Goal: Task Accomplishment & Management: Manage account settings

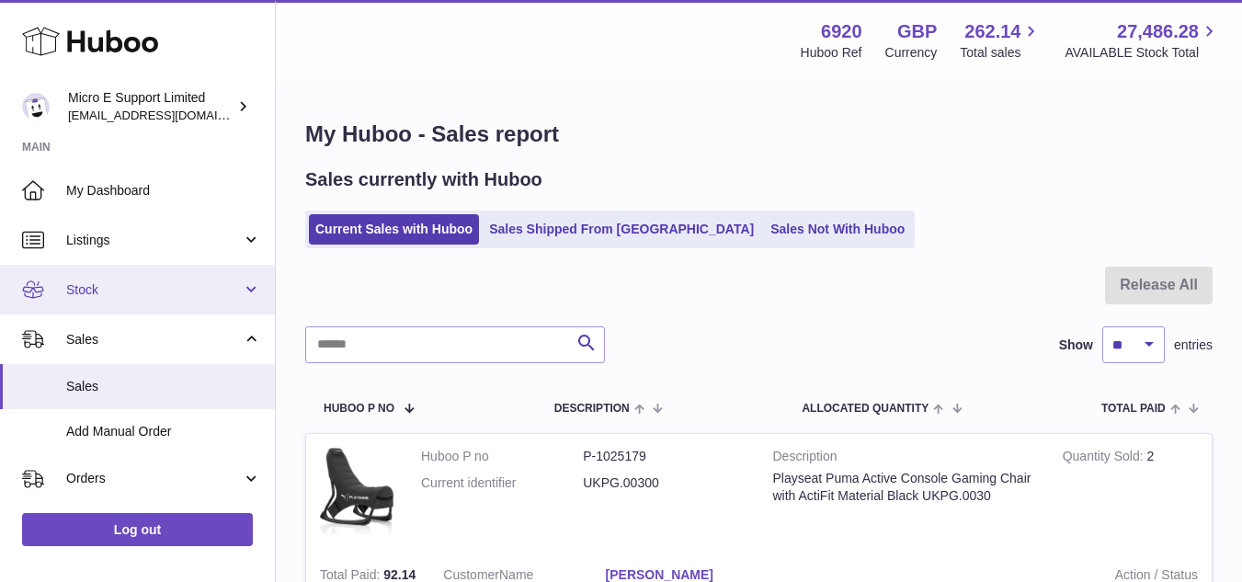
click at [122, 298] on span "Stock" at bounding box center [154, 289] width 176 height 17
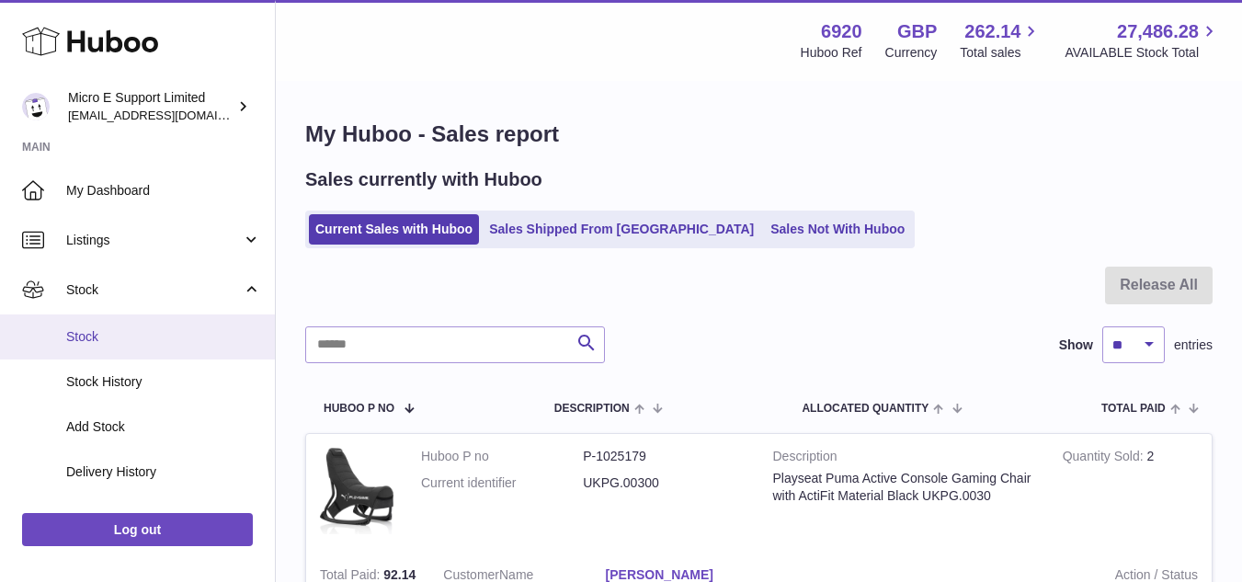
click at [98, 331] on span "Stock" at bounding box center [163, 336] width 195 height 17
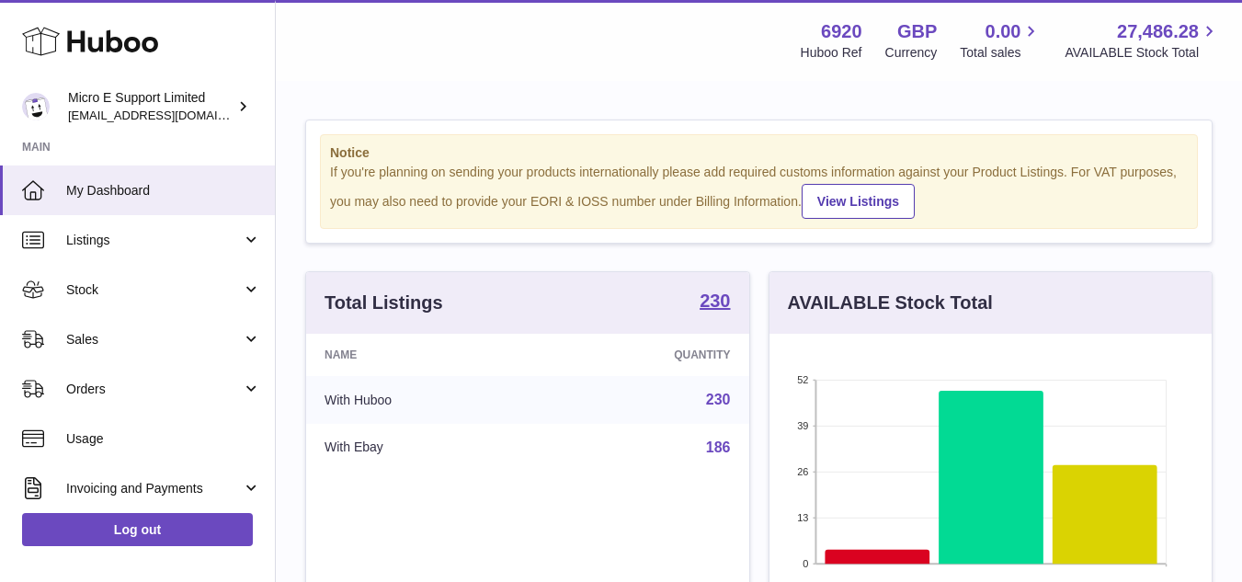
scroll to position [287, 442]
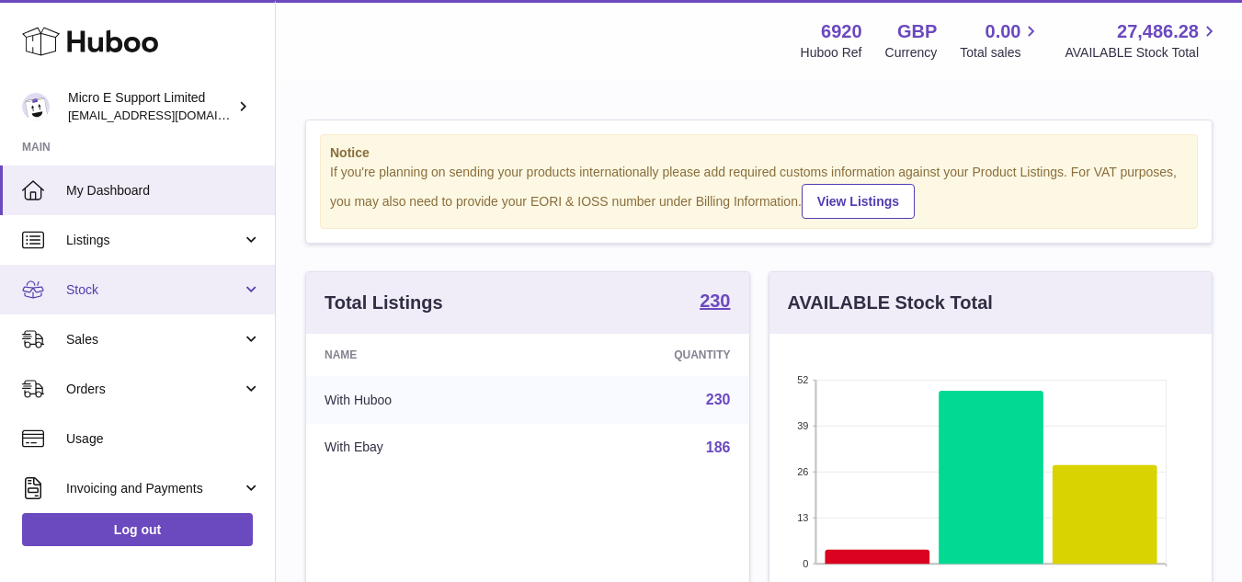
click at [210, 298] on span "Stock" at bounding box center [154, 289] width 176 height 17
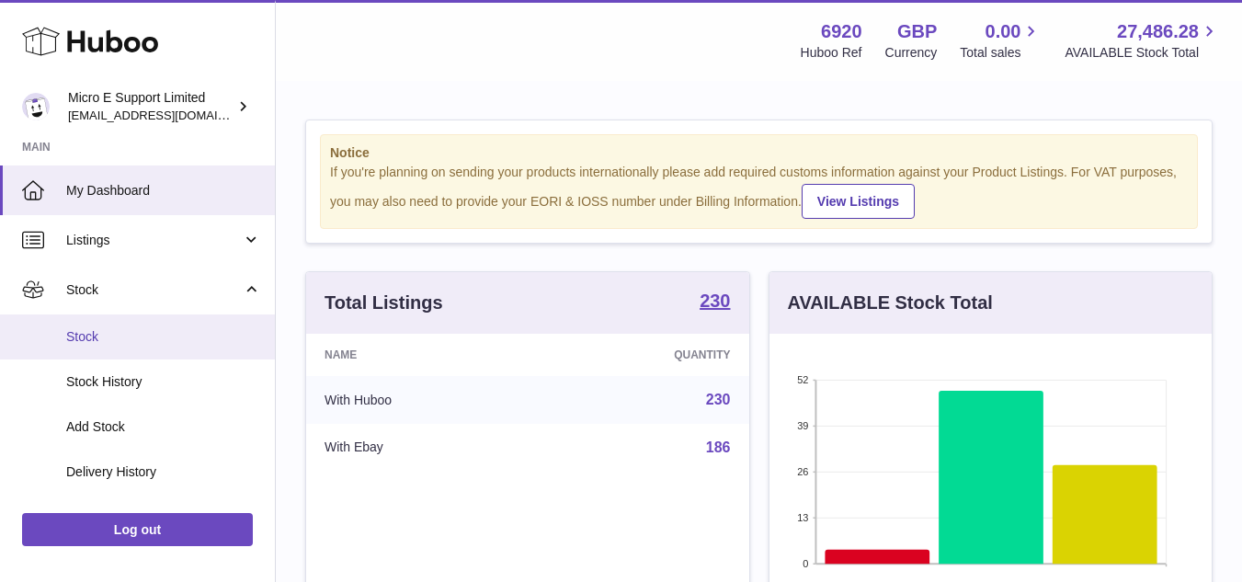
click at [144, 343] on span "Stock" at bounding box center [163, 336] width 195 height 17
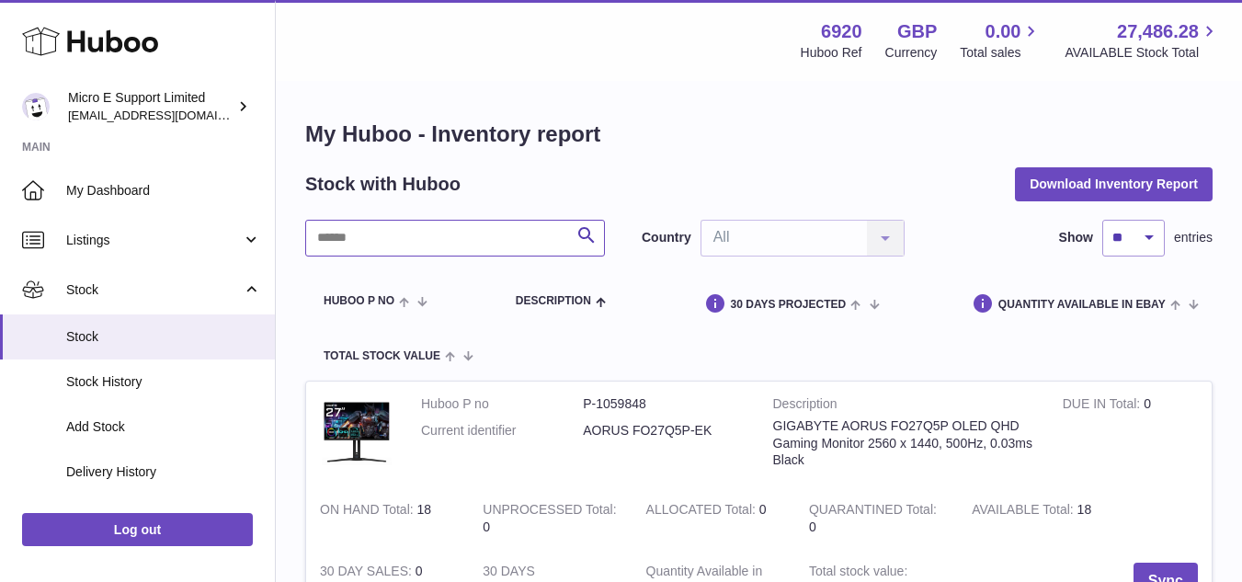
click at [492, 242] on input "text" at bounding box center [455, 238] width 300 height 37
type input "*******"
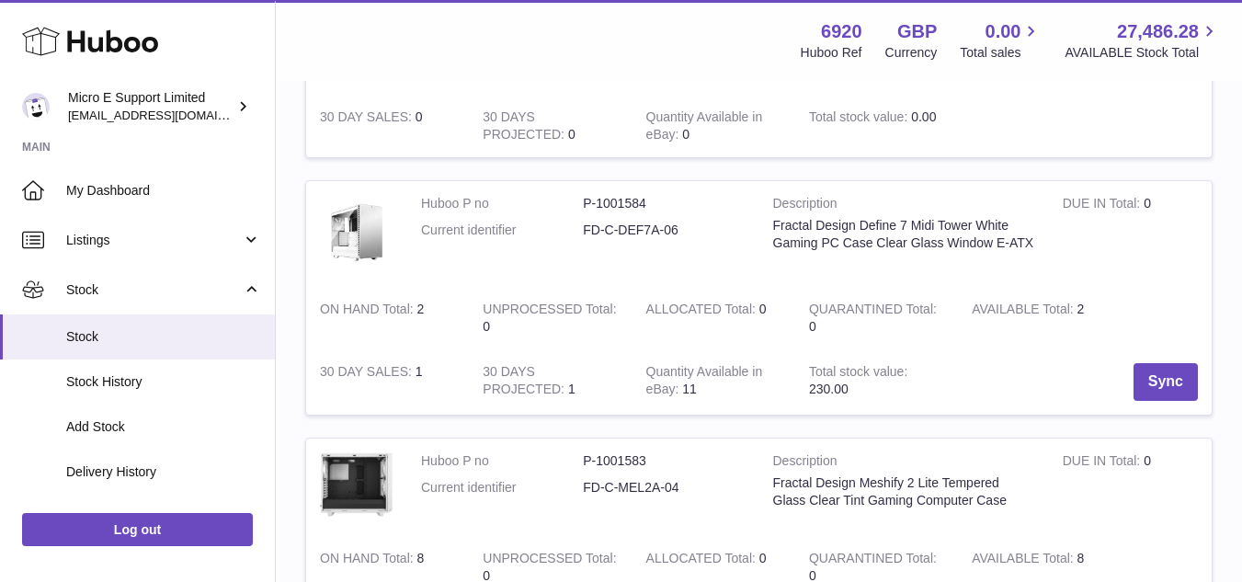
scroll to position [460, 0]
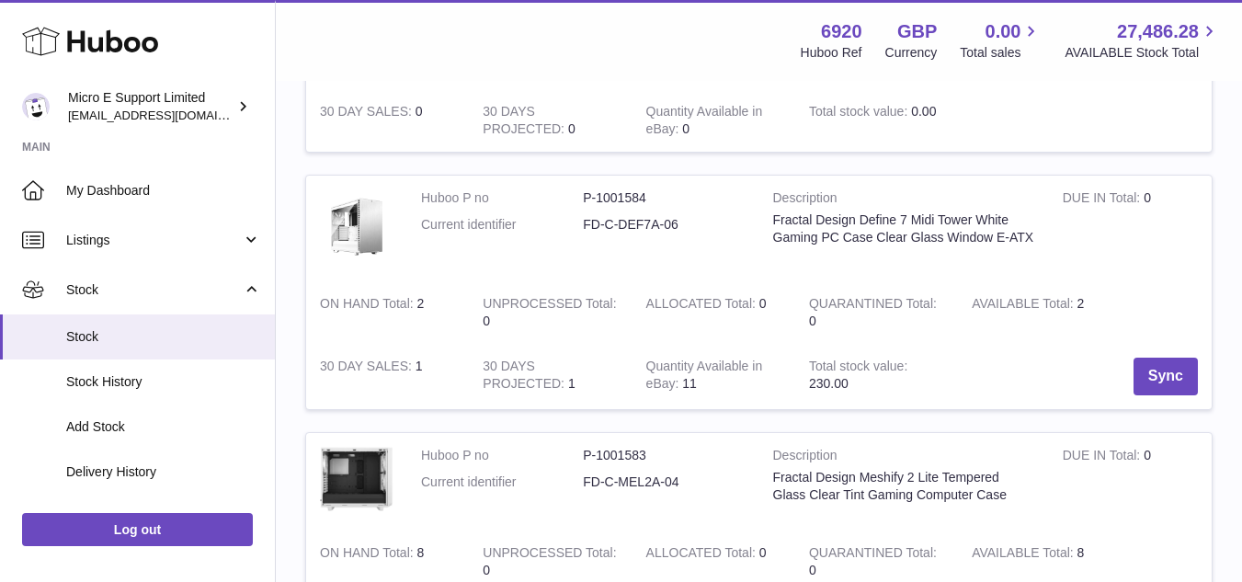
click at [621, 225] on dd "FD-C-DEF7A-06" at bounding box center [664, 224] width 162 height 17
copy tr "FD-C-DEF7A-06"
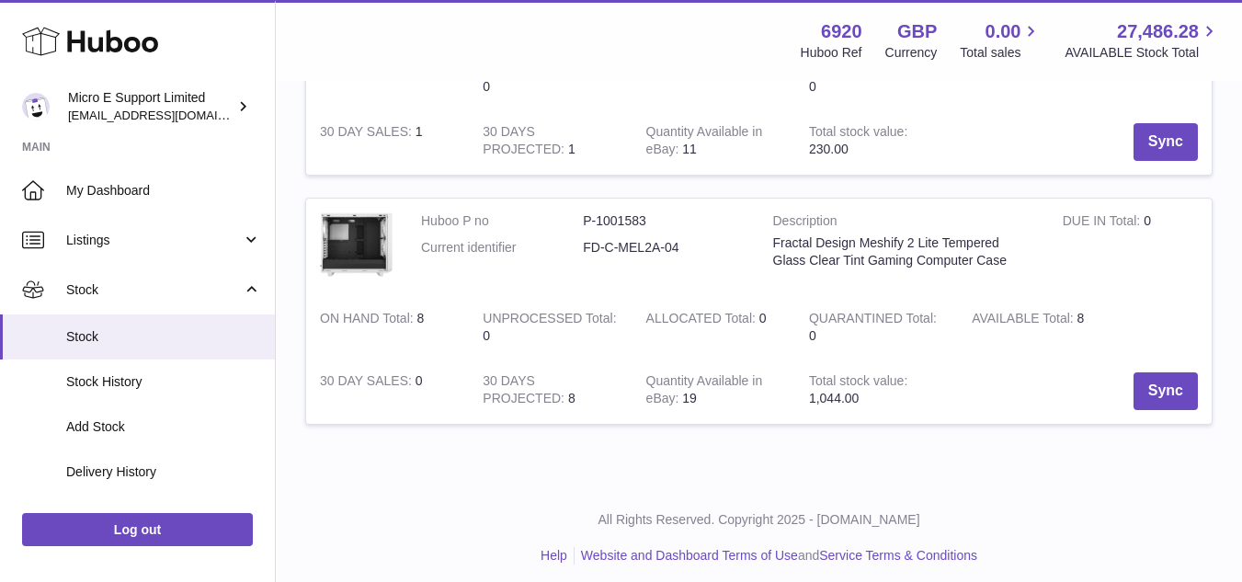
scroll to position [704, 0]
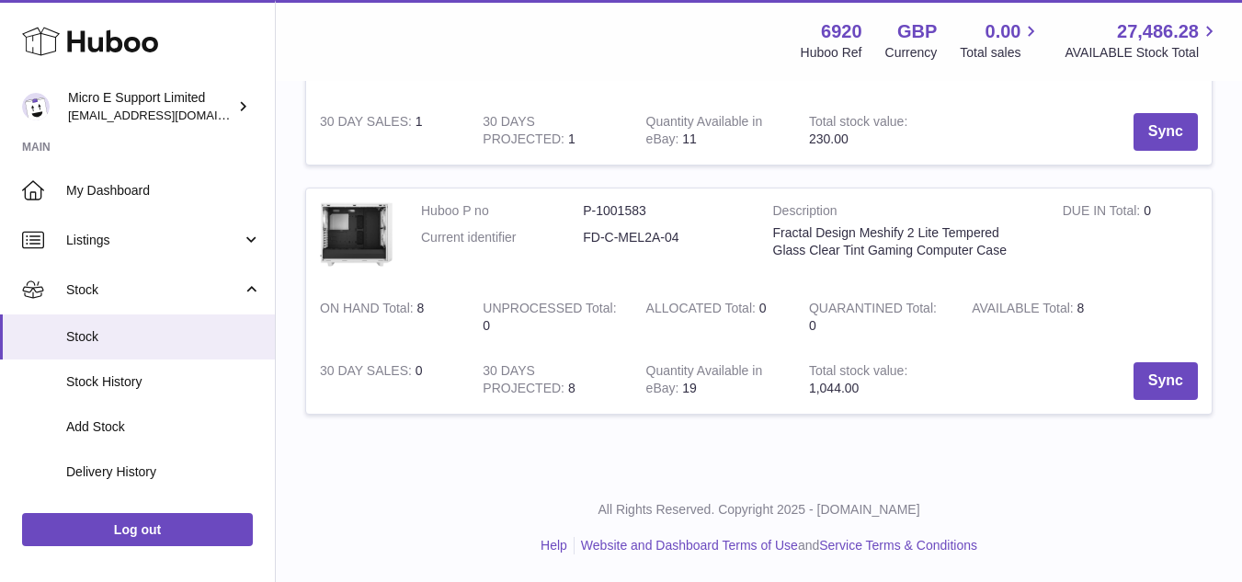
click at [626, 239] on dd "FD-C-MEL2A-04" at bounding box center [664, 237] width 162 height 17
copy tr "FD-C-MEL2A-04"
